Goal: Transaction & Acquisition: Purchase product/service

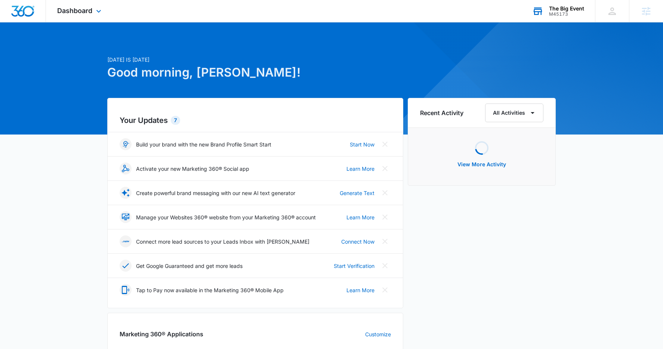
click at [572, 19] on div "The Big Event M45173 Your Accounts View All" at bounding box center [558, 11] width 74 height 22
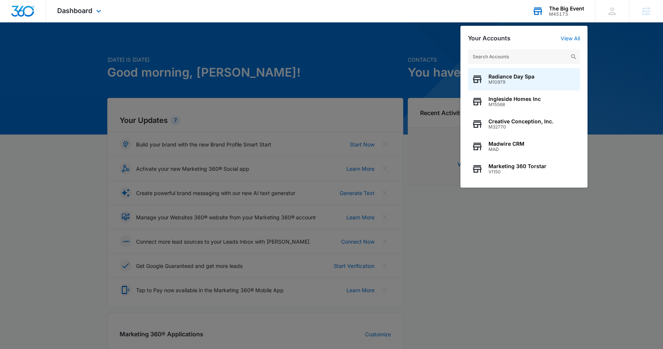
click at [559, 55] on input "text" at bounding box center [524, 56] width 112 height 15
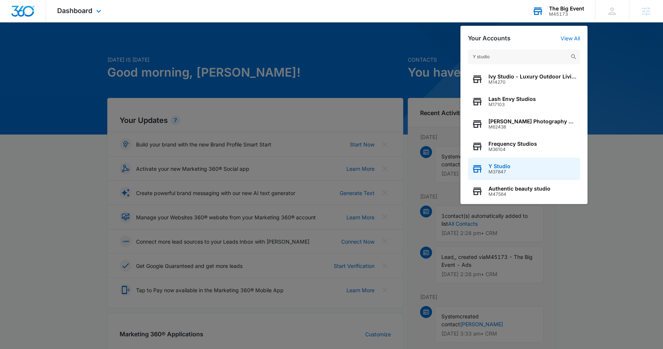
type input "Y studio"
click at [539, 166] on div "Y Studio M37847" at bounding box center [524, 169] width 112 height 22
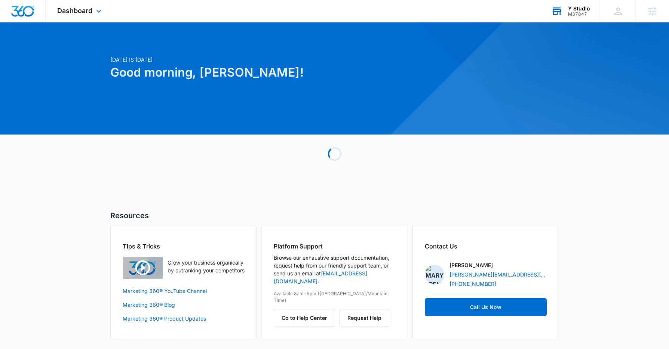
click at [87, 5] on div "Dashboard Apps Reputation Websites Forms CRM Email Social Payments POS Content …" at bounding box center [80, 11] width 68 height 22
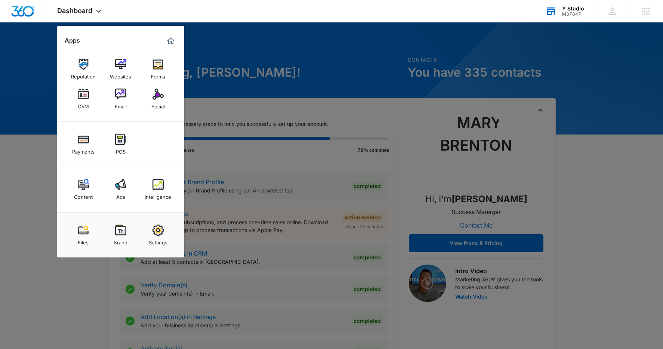
click at [153, 191] on div "Intelligence" at bounding box center [158, 195] width 27 height 10
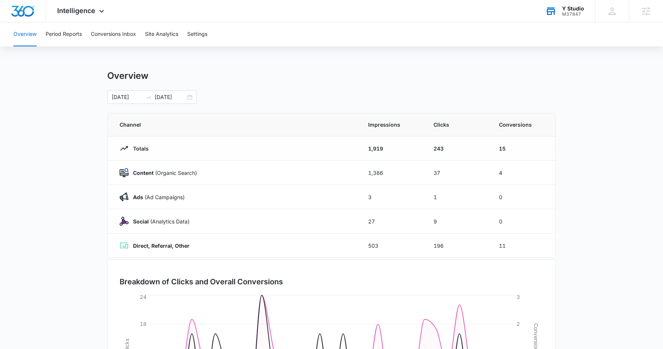
scroll to position [15, 0]
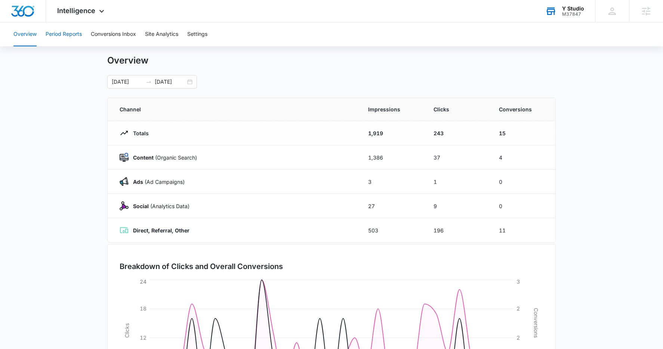
click at [64, 35] on button "Period Reports" at bounding box center [64, 34] width 36 height 24
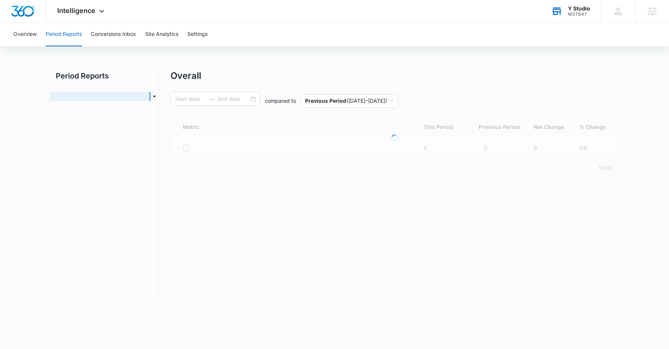
type input "[DATE]"
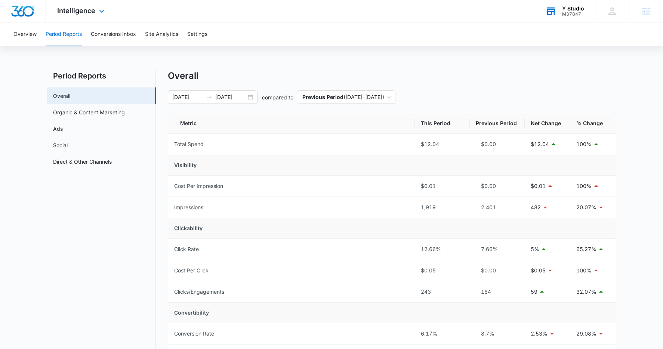
click at [80, 18] on div "Intelligence Apps Reputation Websites Forms CRM Email Social Payments POS Conte…" at bounding box center [81, 11] width 71 height 22
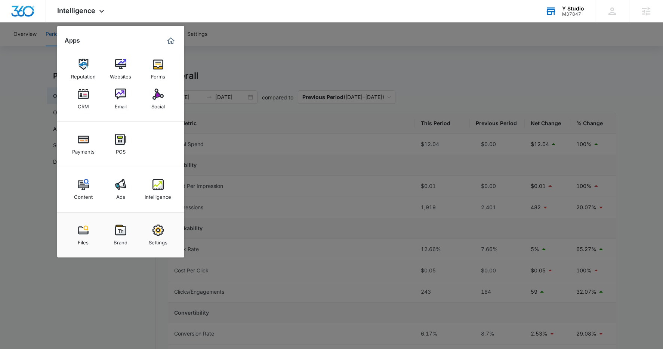
click at [83, 285] on div at bounding box center [331, 174] width 663 height 349
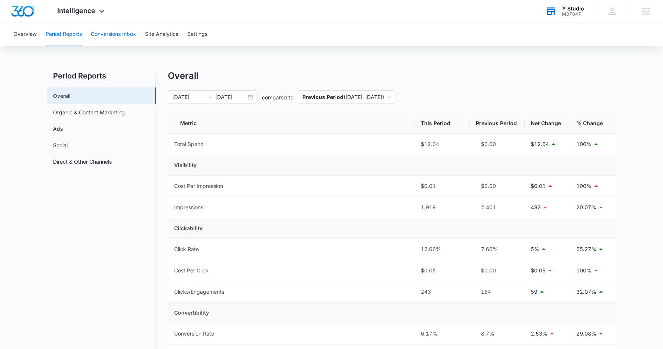
click at [127, 26] on button "Conversions Inbox" at bounding box center [113, 34] width 45 height 24
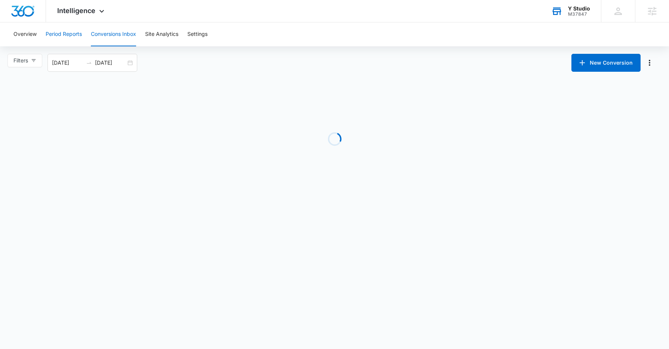
click at [78, 34] on button "Period Reports" at bounding box center [64, 34] width 36 height 24
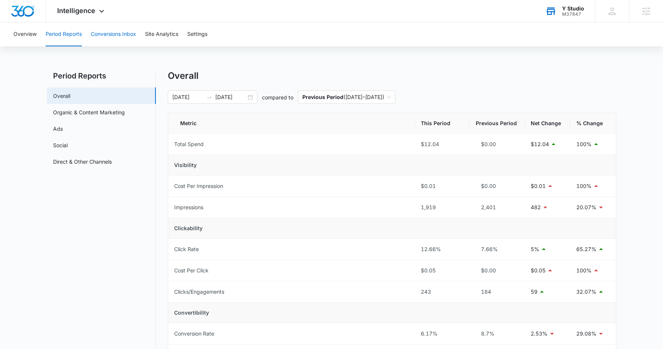
drag, startPoint x: 106, startPoint y: 31, endPoint x: 100, endPoint y: 33, distance: 6.4
click at [106, 31] on button "Conversions Inbox" at bounding box center [113, 34] width 45 height 24
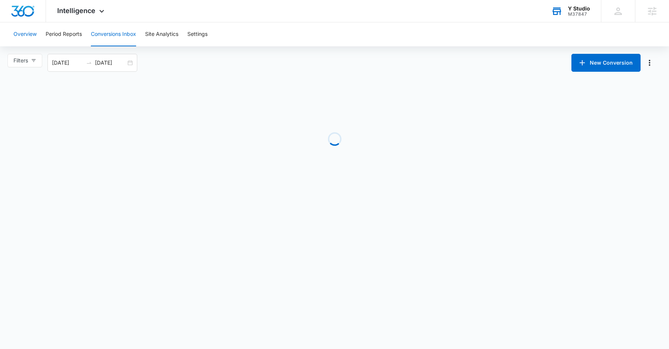
click at [36, 34] on button "Overview" at bounding box center [24, 34] width 23 height 24
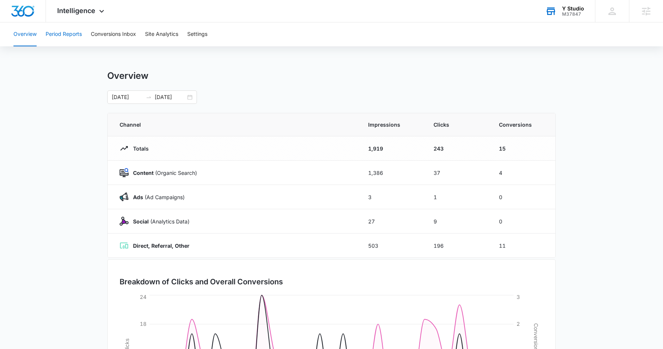
click at [70, 37] on button "Period Reports" at bounding box center [64, 34] width 36 height 24
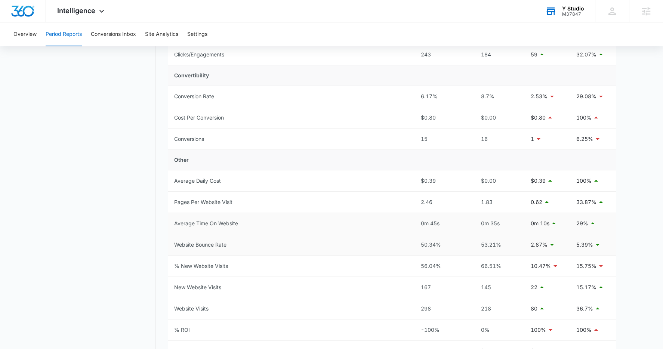
scroll to position [203, 0]
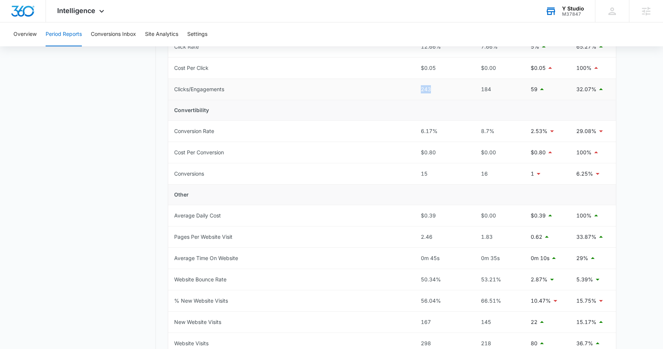
drag, startPoint x: 438, startPoint y: 88, endPoint x: 403, endPoint y: 90, distance: 34.8
click at [403, 90] on tr "Clicks/Engagements 243 184 59 32.07%" at bounding box center [392, 89] width 448 height 21
drag, startPoint x: 569, startPoint y: 89, endPoint x: 604, endPoint y: 89, distance: 34.4
click at [604, 89] on tr "Clicks/Engagements 243 184 59 32.07%" at bounding box center [392, 89] width 448 height 21
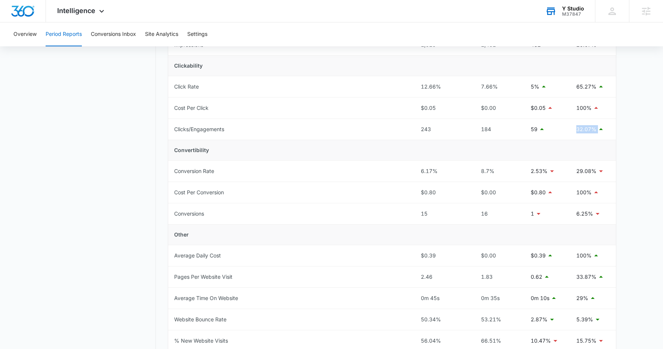
scroll to position [126, 0]
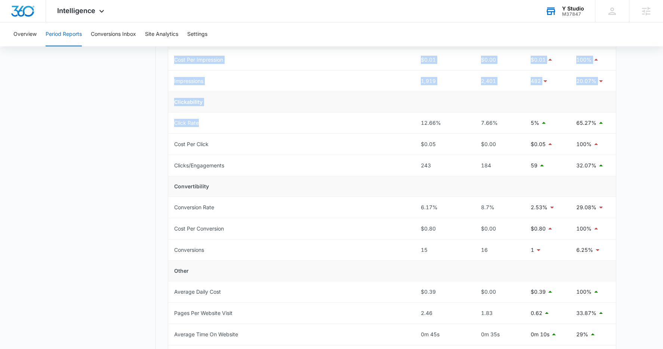
drag, startPoint x: 224, startPoint y: 130, endPoint x: 154, endPoint y: 124, distance: 69.8
click at [154, 124] on div "Period Reports Overall Organic & Content Marketing Ads Social Direct & Other Ch…" at bounding box center [331, 232] width 569 height 577
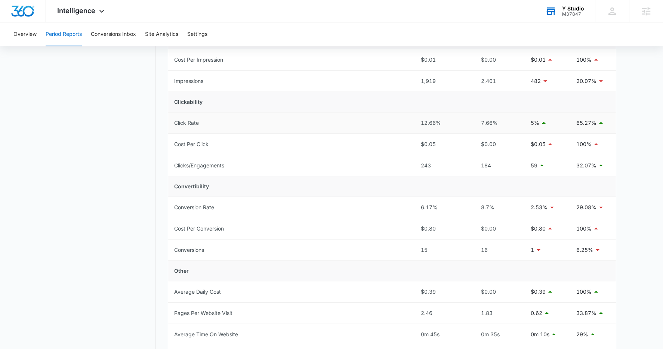
click at [303, 126] on td "Click Rate" at bounding box center [291, 122] width 247 height 21
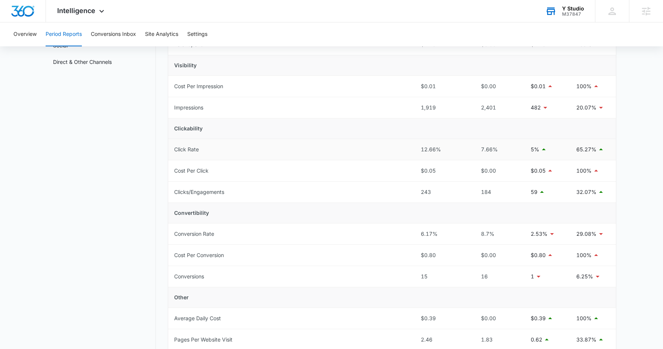
scroll to position [92, 0]
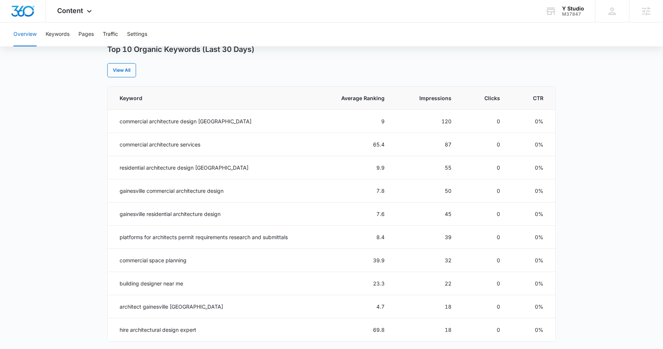
scroll to position [263, 0]
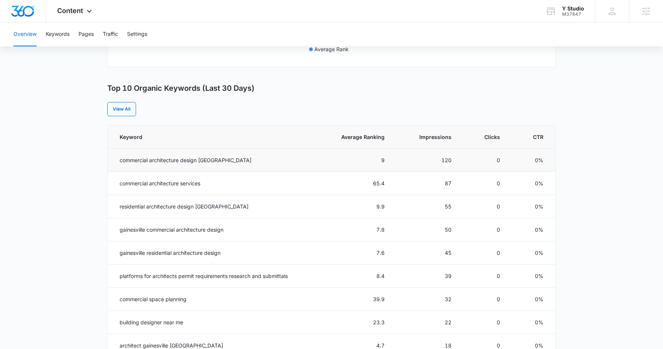
click at [241, 162] on td "commercial architecture design [GEOGRAPHIC_DATA]" at bounding box center [211, 160] width 207 height 23
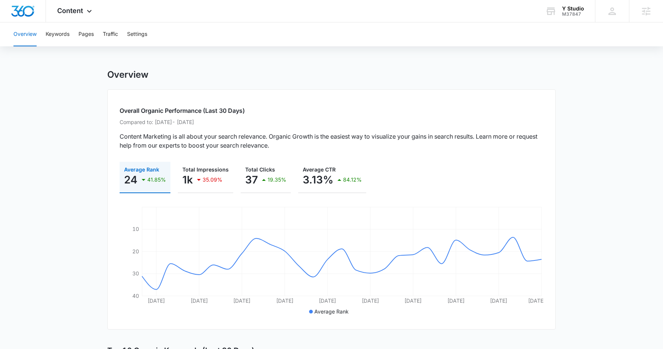
scroll to position [0, 0]
click at [94, 35] on button "Pages" at bounding box center [85, 34] width 15 height 24
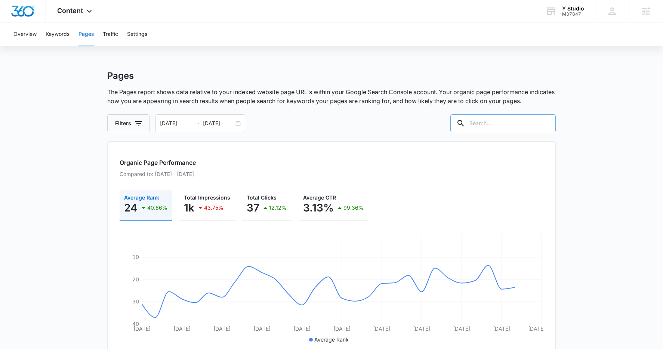
click at [518, 122] on input "text" at bounding box center [502, 123] width 105 height 18
type input "commercial"
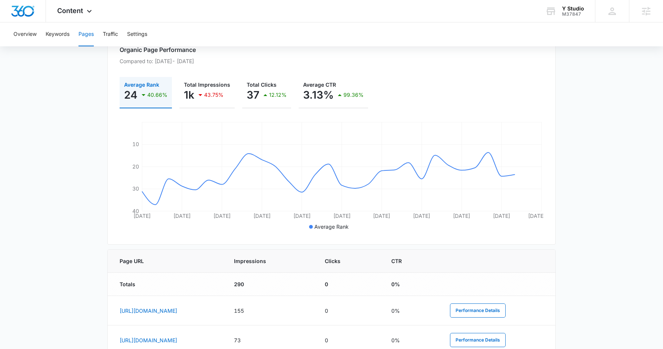
scroll to position [214, 0]
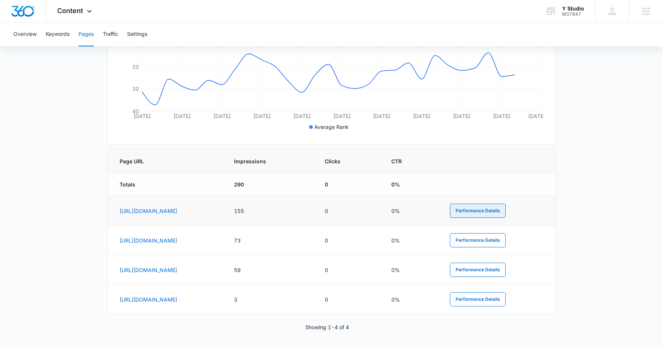
click at [506, 206] on button "Performance Details" at bounding box center [478, 211] width 56 height 14
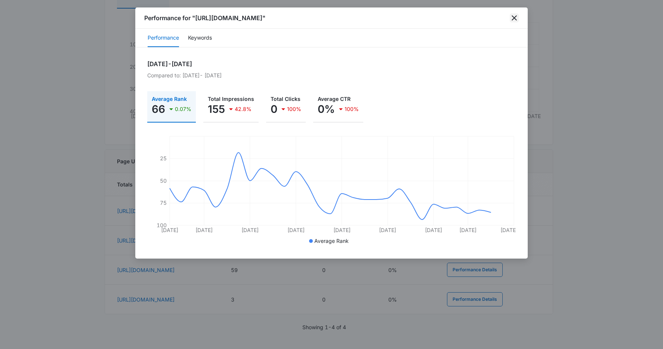
click at [518, 18] on icon "close" at bounding box center [514, 17] width 9 height 9
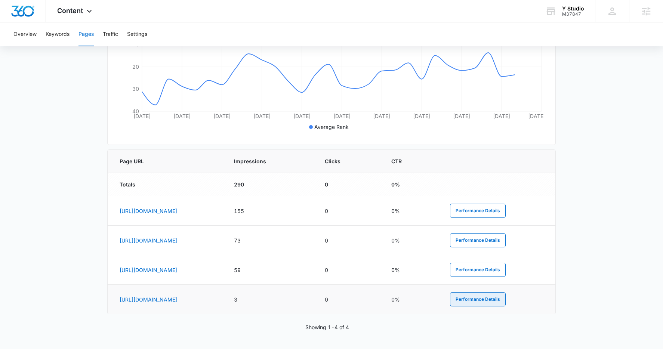
click at [501, 300] on button "Performance Details" at bounding box center [478, 299] width 56 height 14
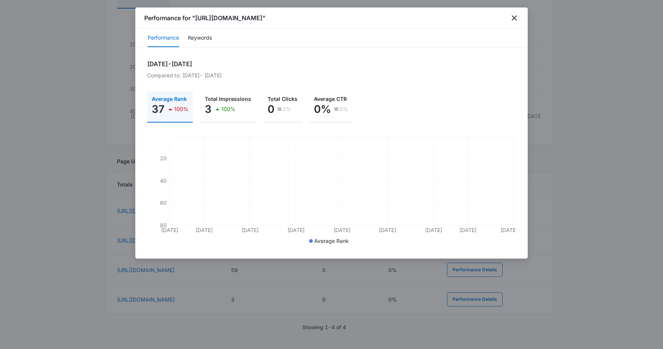
click at [516, 22] on div "Performance for "[URL][DOMAIN_NAME]"" at bounding box center [331, 17] width 392 height 21
click at [512, 17] on icon "close" at bounding box center [514, 17] width 9 height 9
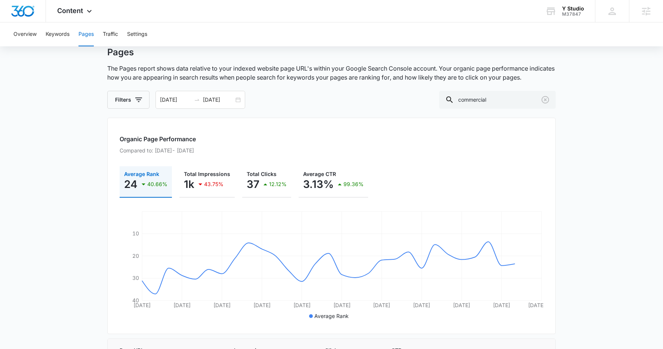
scroll to position [0, 0]
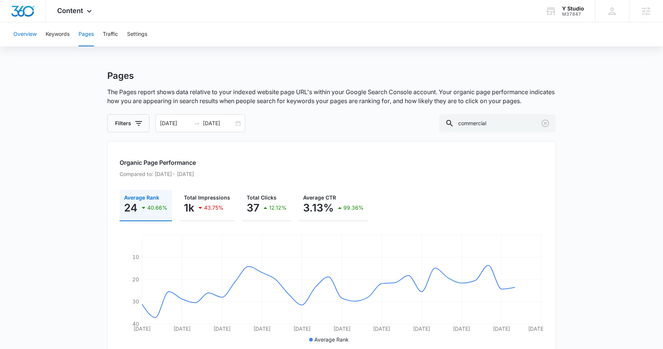
click at [29, 35] on button "Overview" at bounding box center [24, 34] width 23 height 24
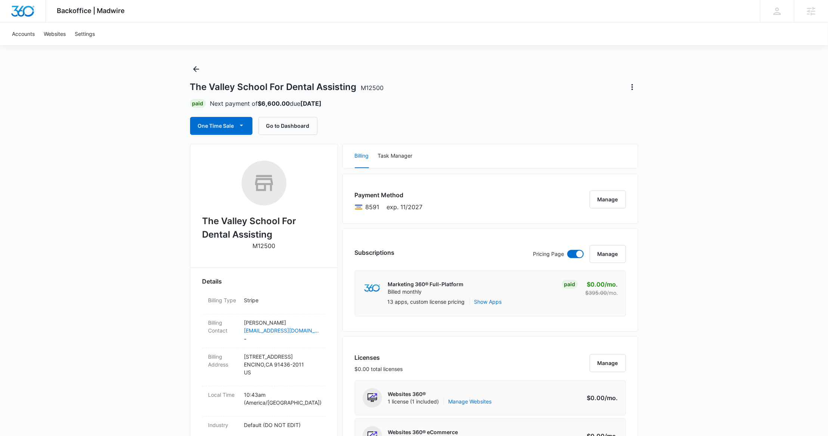
scroll to position [13, 0]
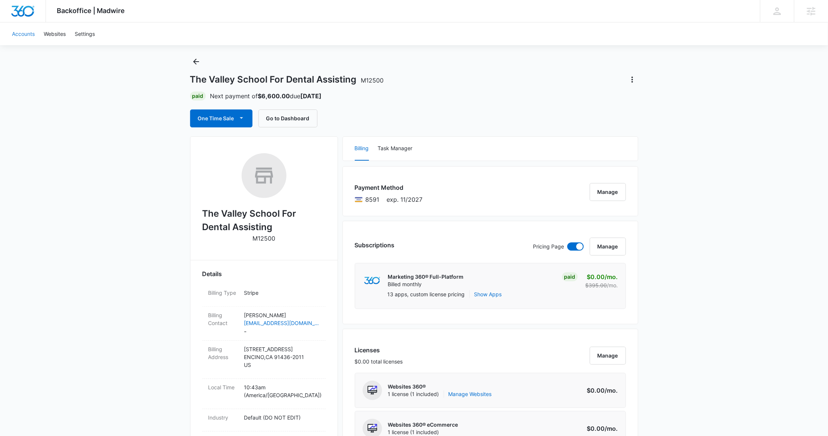
click at [22, 34] on link "Accounts" at bounding box center [23, 33] width 32 height 23
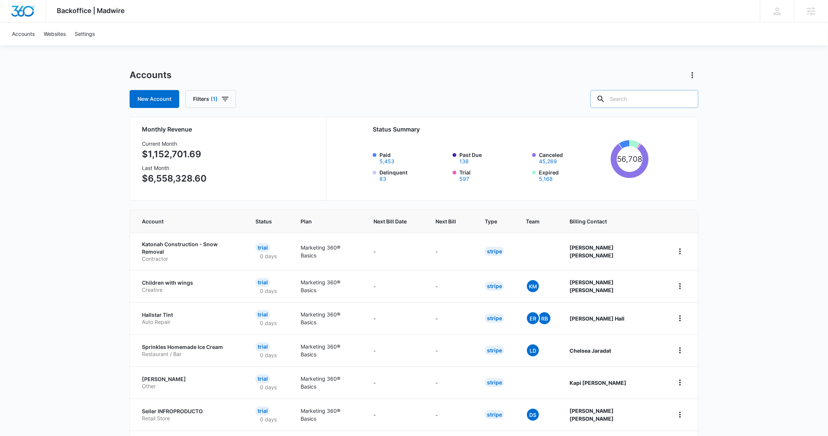
click at [663, 99] on input "text" at bounding box center [645, 99] width 108 height 18
type input "sai's"
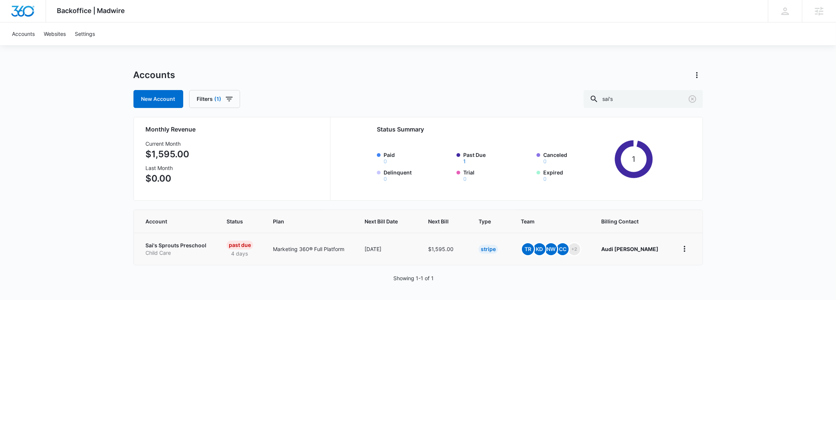
click at [151, 246] on p "Sai's Sprouts Preschool" at bounding box center [177, 245] width 63 height 7
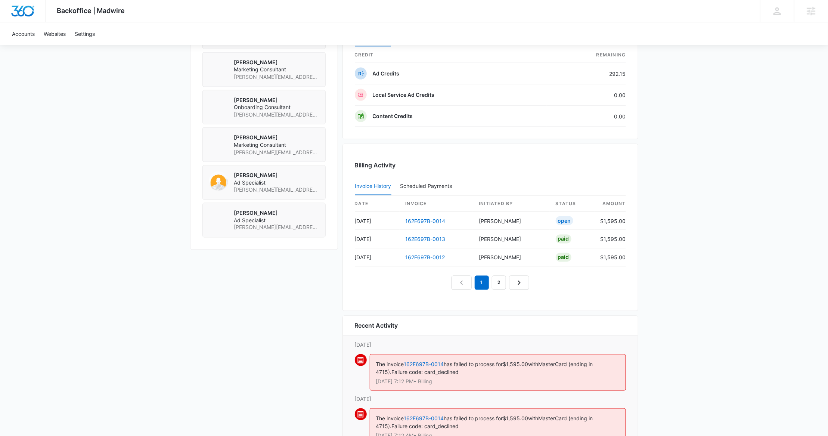
scroll to position [661, 0]
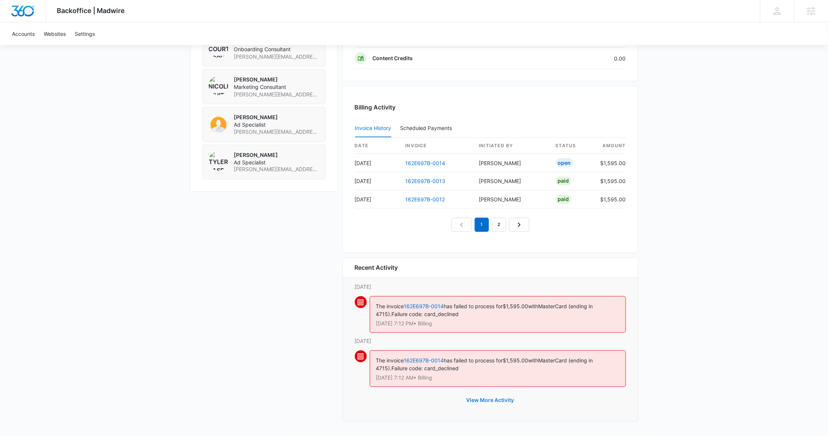
click at [484, 402] on button "View More Activity" at bounding box center [490, 401] width 63 height 18
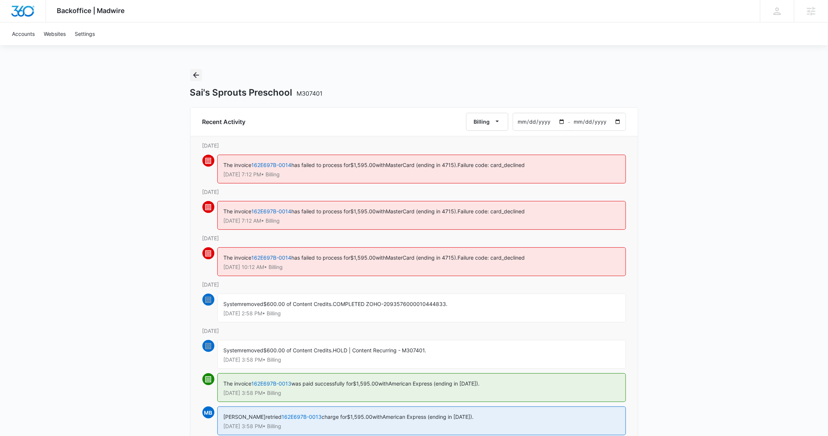
click at [199, 77] on icon "Back" at bounding box center [196, 75] width 9 height 9
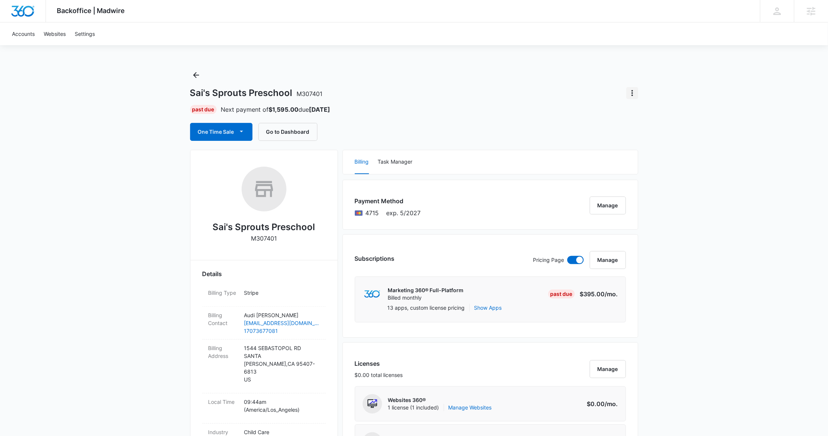
click at [633, 92] on icon "Actions" at bounding box center [632, 93] width 9 height 9
click at [634, 95] on icon "Actions" at bounding box center [632, 93] width 9 height 9
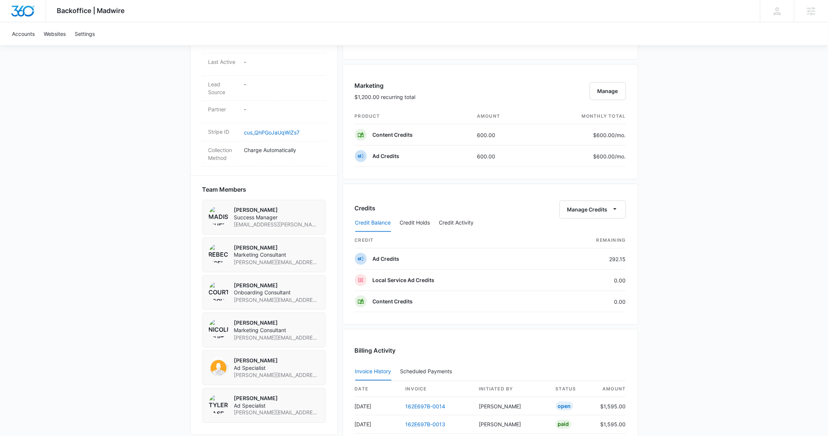
scroll to position [604, 0]
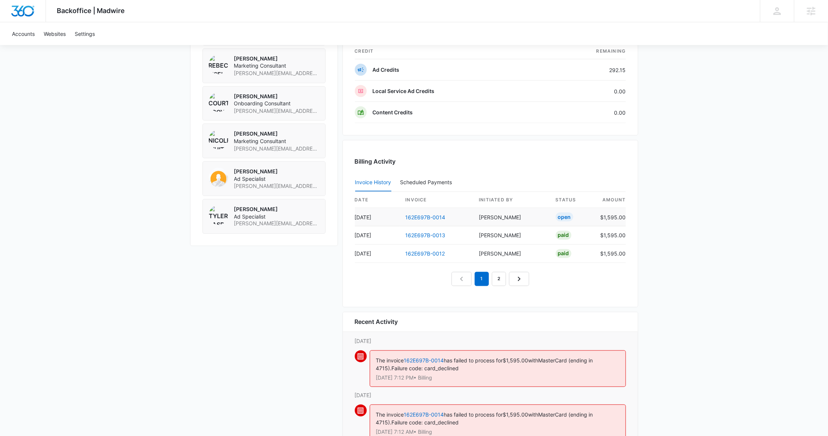
click at [415, 214] on td "162E697B-0014" at bounding box center [437, 217] width 74 height 18
click at [422, 217] on link "162E697B-0014" at bounding box center [426, 217] width 40 height 6
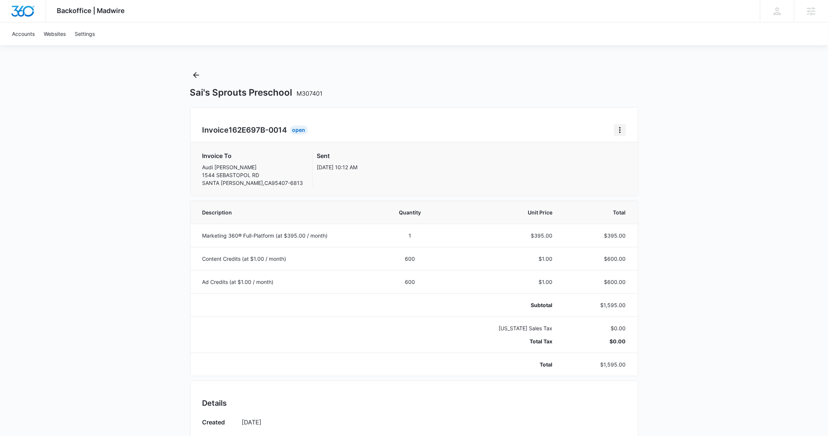
click at [621, 129] on icon "Home" at bounding box center [620, 130] width 9 height 9
click at [641, 158] on button "Retry Payment" at bounding box center [650, 162] width 70 height 11
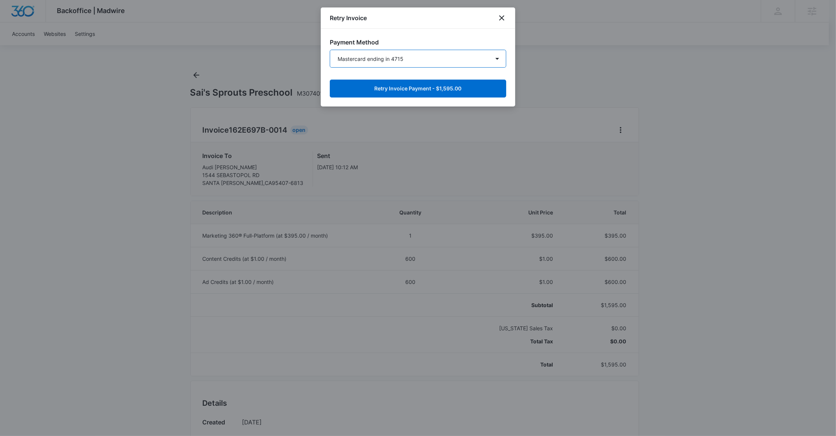
click at [429, 53] on select "Amex ending in 2001 Amex ending in 2001 Mastercard ending in 4715 New Payment M…" at bounding box center [418, 59] width 176 height 18
select select "pm_1Rb38PA4n8RTgNjUWcKE8cJS"
click at [330, 50] on select "Amex ending in 2001 Amex ending in 2001 Mastercard ending in 4715 New Payment M…" at bounding box center [418, 59] width 176 height 18
click at [446, 89] on button "Retry Invoice Payment - $1,595.00" at bounding box center [418, 89] width 176 height 18
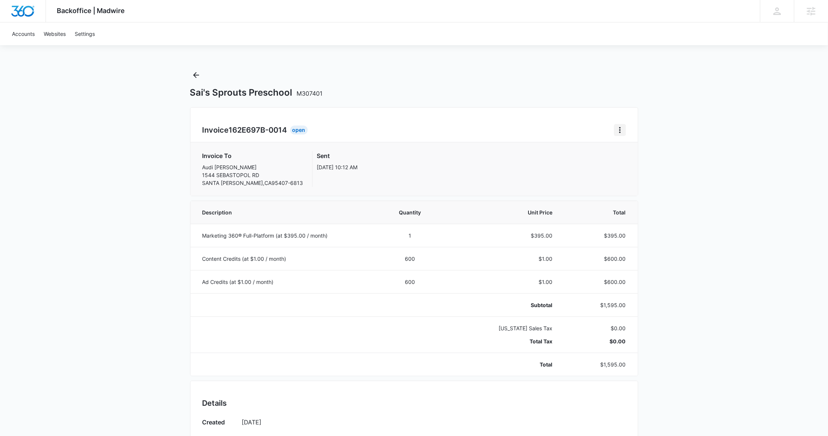
click at [621, 127] on icon "Home" at bounding box center [620, 130] width 9 height 9
click at [633, 164] on div "Retry Payment" at bounding box center [645, 162] width 43 height 5
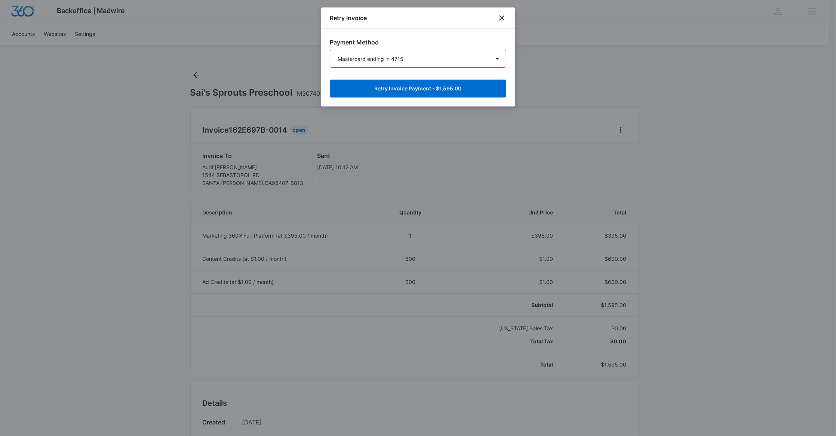
click at [380, 64] on select "Amex ending in 2001 Amex ending in 2001 Mastercard ending in 4715 New Payment M…" at bounding box center [418, 59] width 176 height 18
select select "pm_1Rb377A4n8RTgNjU8M81bBso"
click at [330, 50] on select "Amex ending in 2001 Amex ending in 2001 Mastercard ending in 4715 New Payment M…" at bounding box center [418, 59] width 176 height 18
click at [434, 90] on button "Retry Invoice Payment - $1,595.00" at bounding box center [418, 89] width 176 height 18
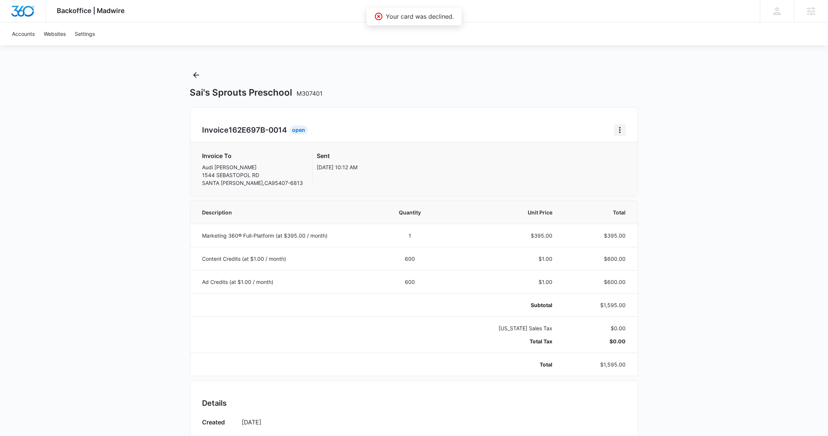
click at [624, 132] on icon "Home" at bounding box center [620, 130] width 9 height 9
click at [625, 165] on div "Retry Payment" at bounding box center [645, 162] width 43 height 5
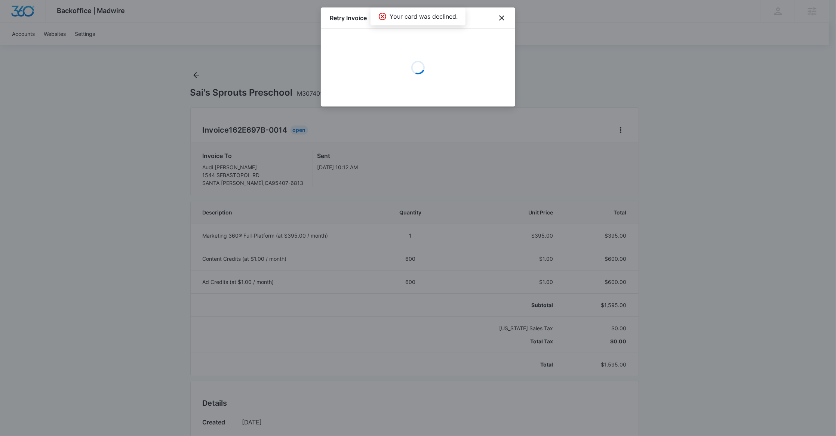
select select "pm_1Q5rVUA4n8RTgNjUacjdgyMN"
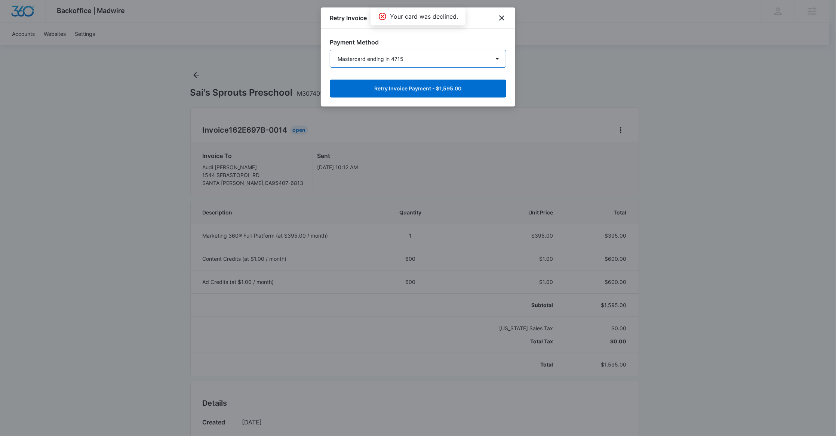
click at [457, 50] on select "Amex ending in 2001 Amex ending in 2001 Mastercard ending in 4715 New Payment M…" at bounding box center [418, 59] width 176 height 18
click at [330, 50] on select "Amex ending in 2001 Amex ending in 2001 Mastercard ending in 4715 New Payment M…" at bounding box center [418, 59] width 176 height 18
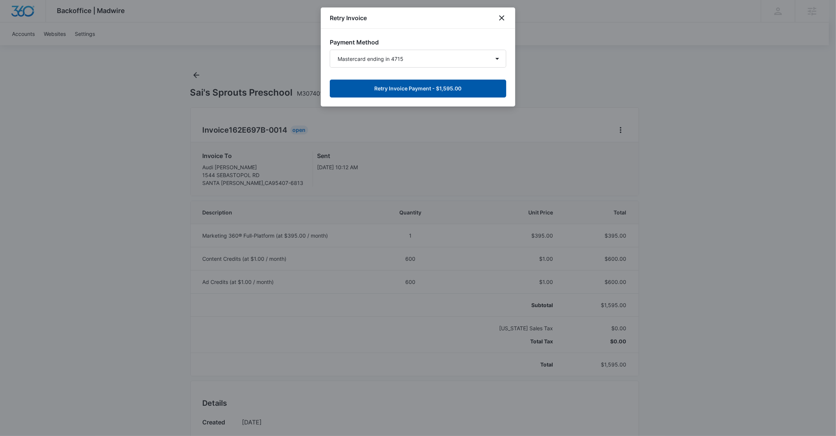
click at [415, 85] on button "Retry Invoice Payment - $1,595.00" at bounding box center [418, 89] width 176 height 18
